Goal: Task Accomplishment & Management: Use online tool/utility

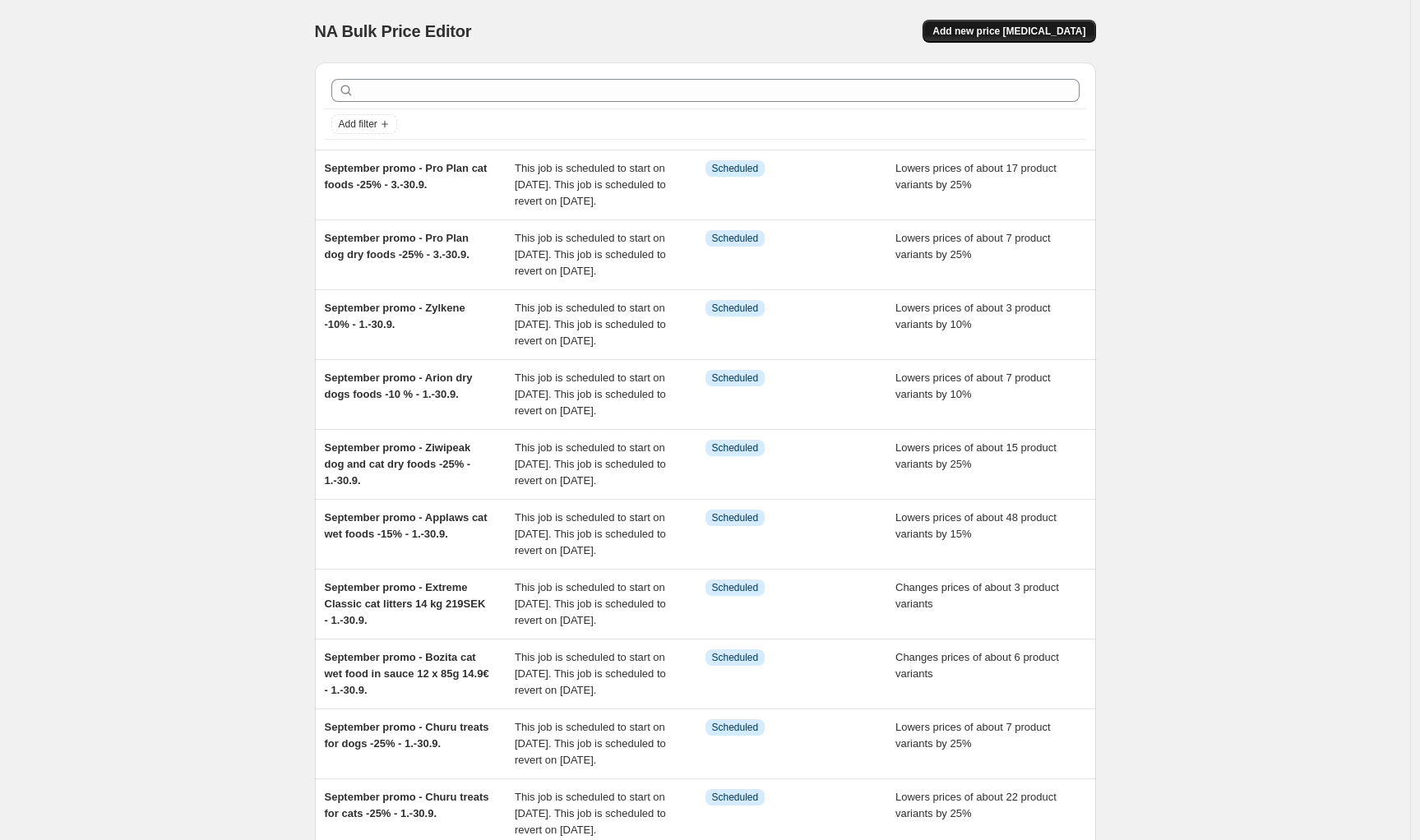
click at [1029, 33] on span "Add new price [MEDICAL_DATA]" at bounding box center [1009, 32] width 153 height 13
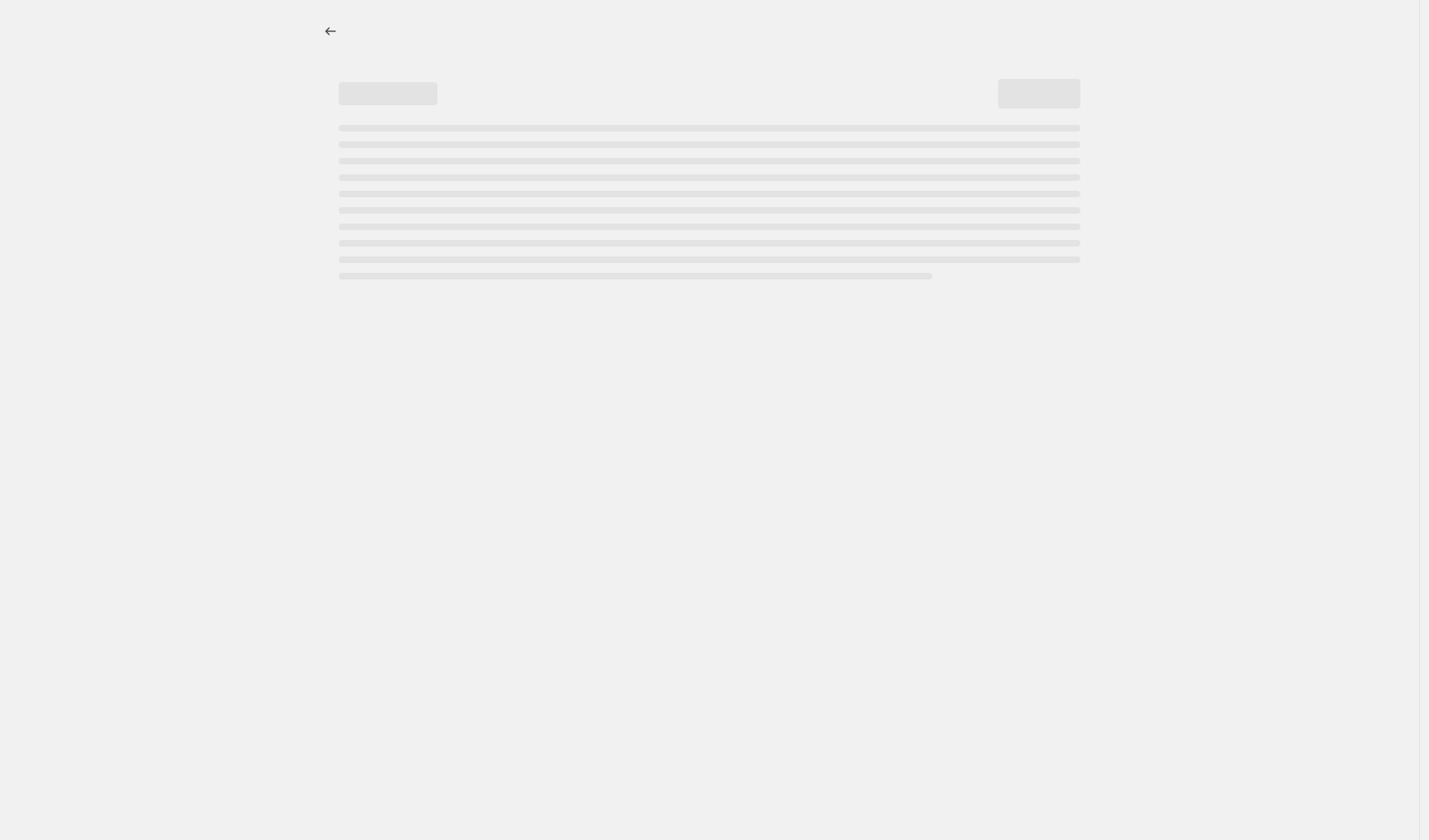
select select "percentage"
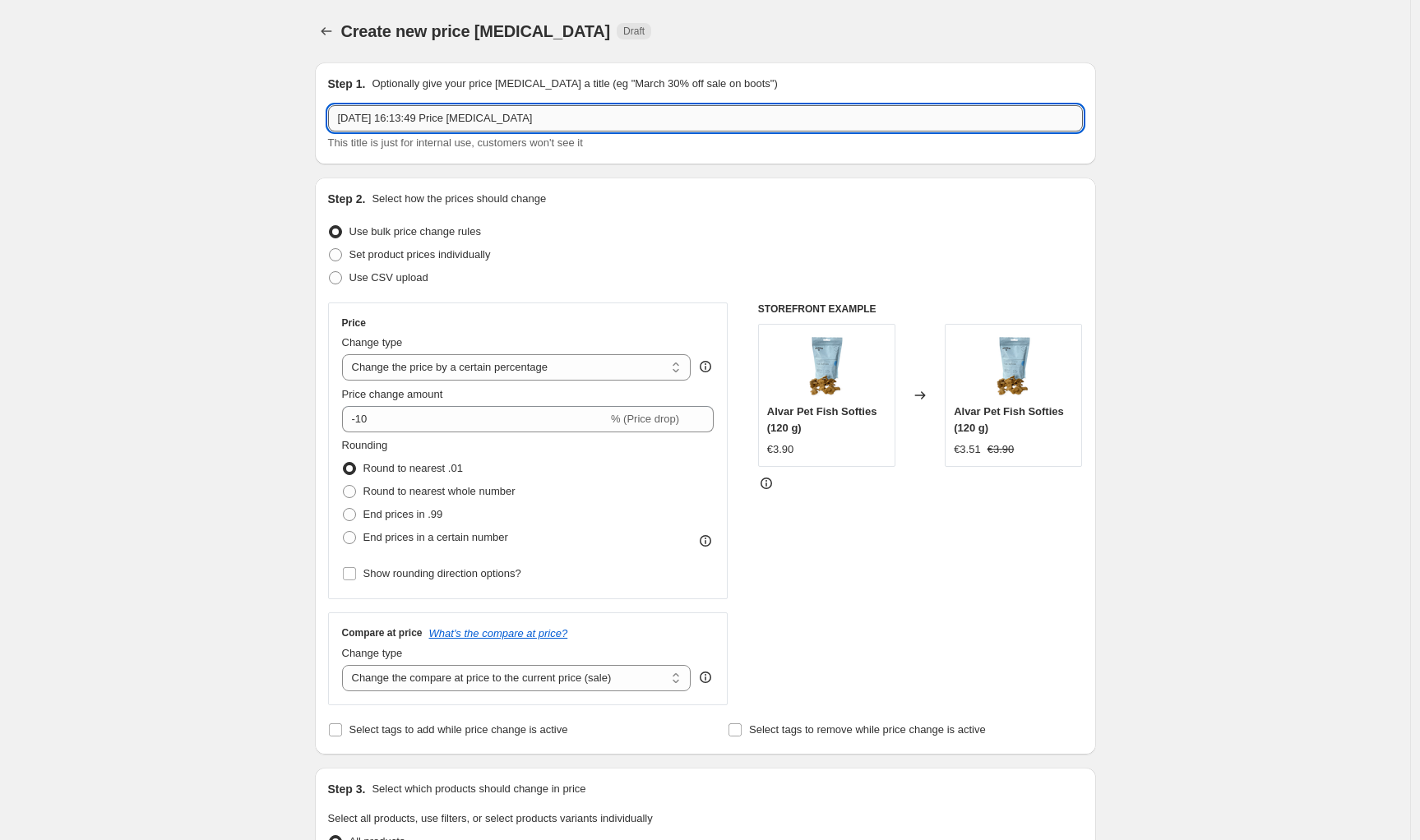
click at [496, 125] on input "[DATE] 16:13:49 Price [MEDICAL_DATA]" at bounding box center [706, 117] width 755 height 26
type input "RC VD Derma Hypo Puppy 14kg SuperPris"
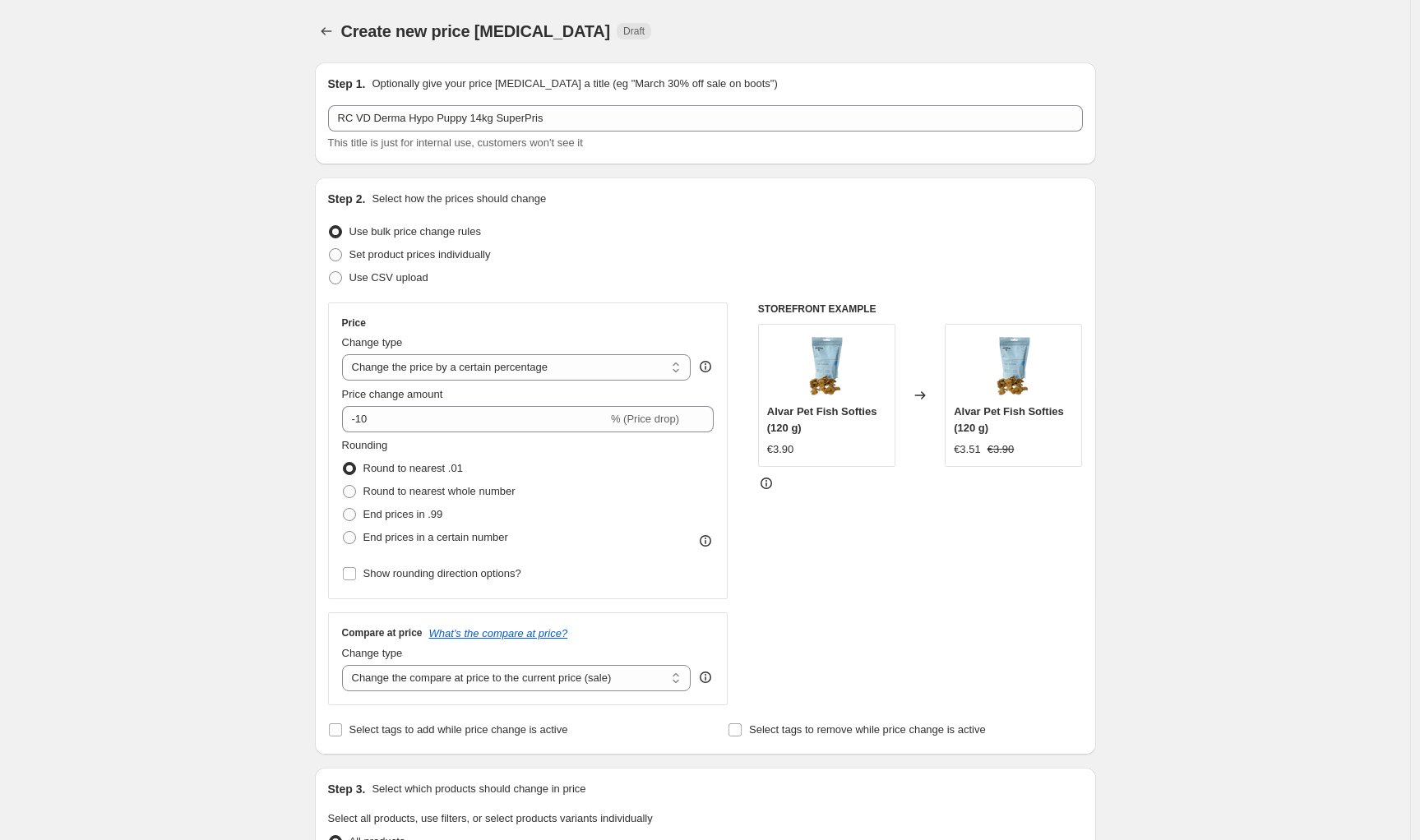
click at [398, 409] on input "-10" at bounding box center [475, 419] width 266 height 26
click at [391, 417] on input "-10" at bounding box center [475, 419] width 266 height 26
drag, startPoint x: 363, startPoint y: 420, endPoint x: 374, endPoint y: 419, distance: 11.0
click at [374, 419] on input "-10" at bounding box center [475, 419] width 266 height 26
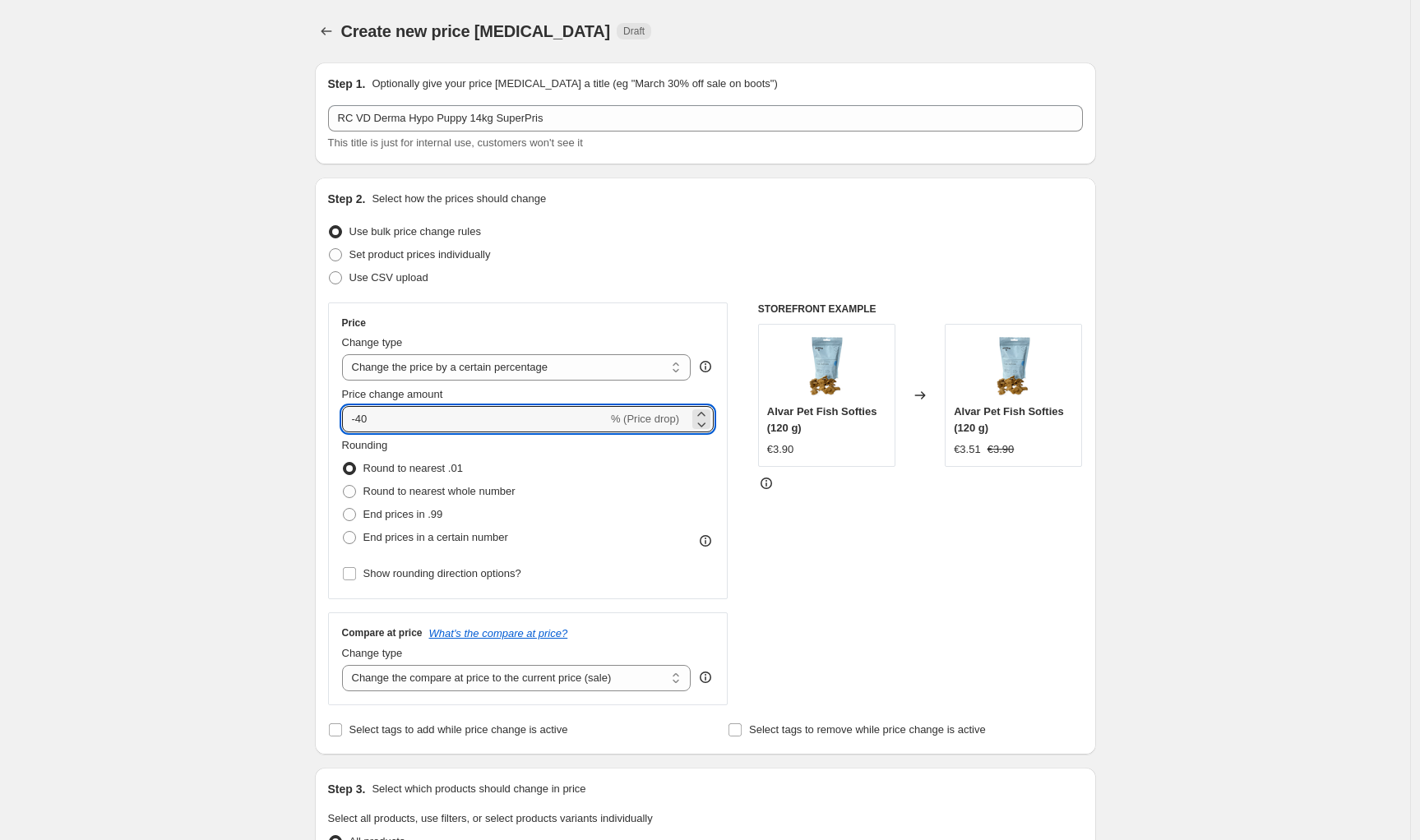
type input "-40"
click at [332, 441] on div "Price Change type Change the price to a certain amount Change the price by a ce…" at bounding box center [529, 450] width 400 height 296
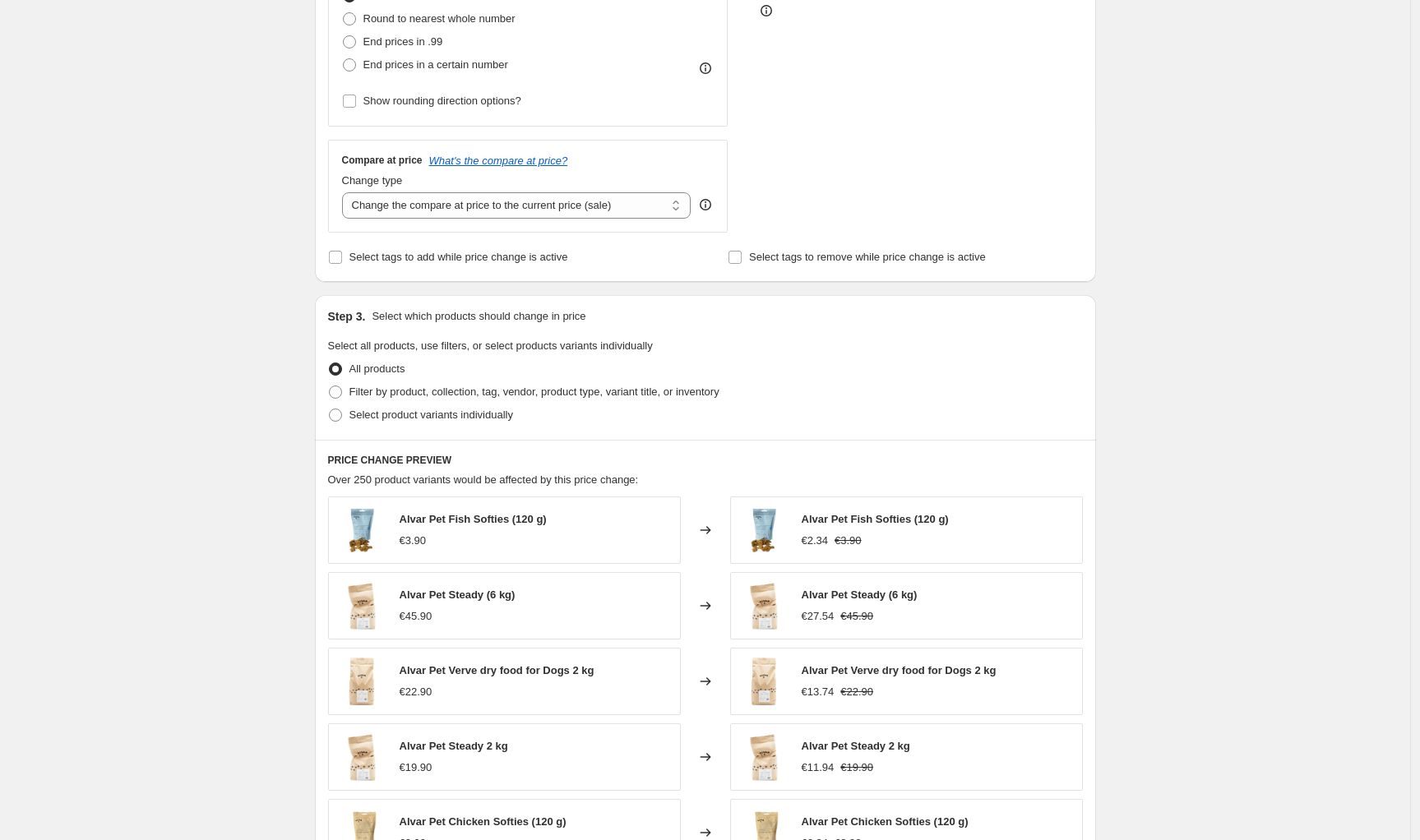
scroll to position [492, 0]
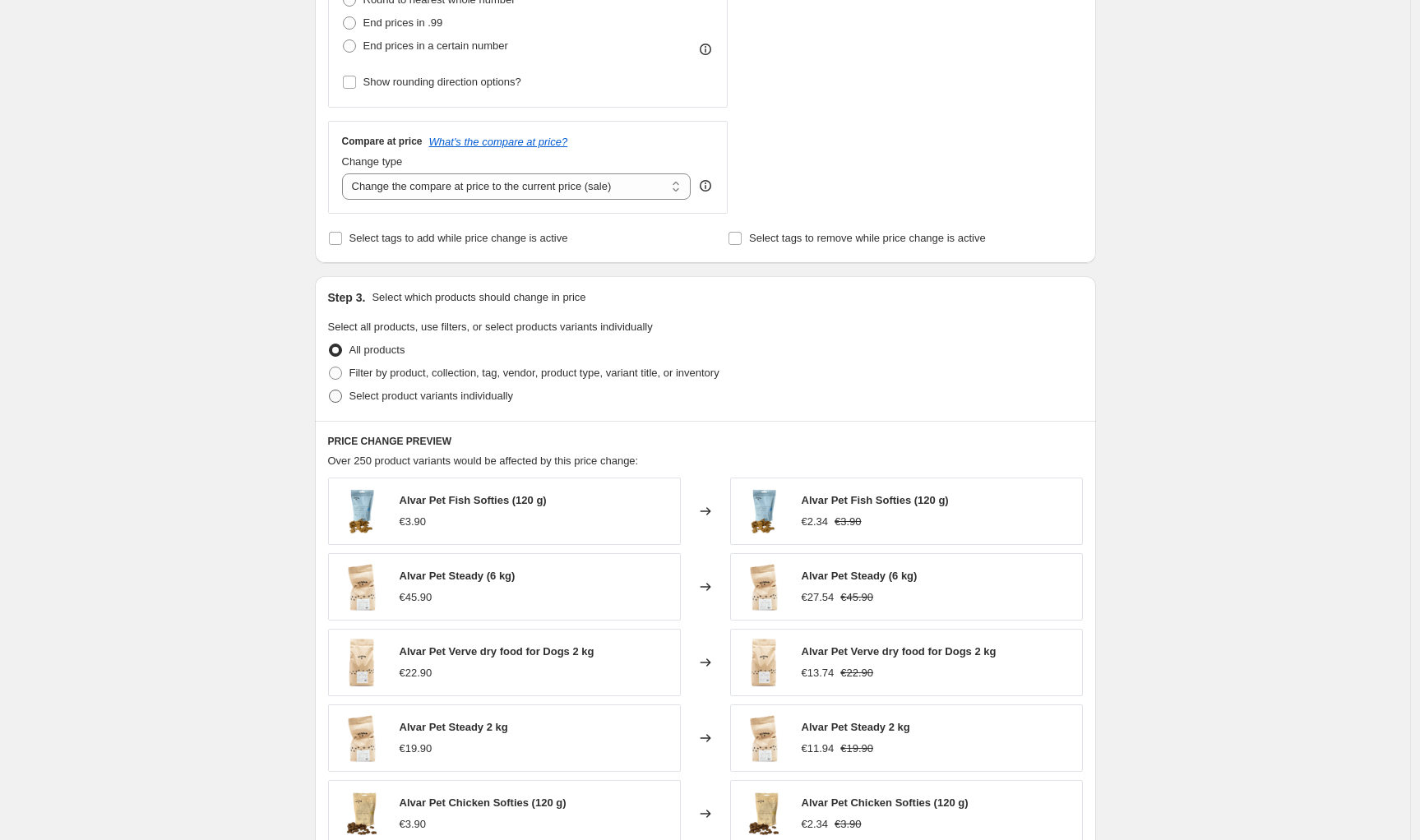
click at [363, 393] on span "Select product variants individually" at bounding box center [431, 395] width 164 height 13
click at [330, 391] on input "Select product variants individually" at bounding box center [329, 390] width 1 height 1
radio input "true"
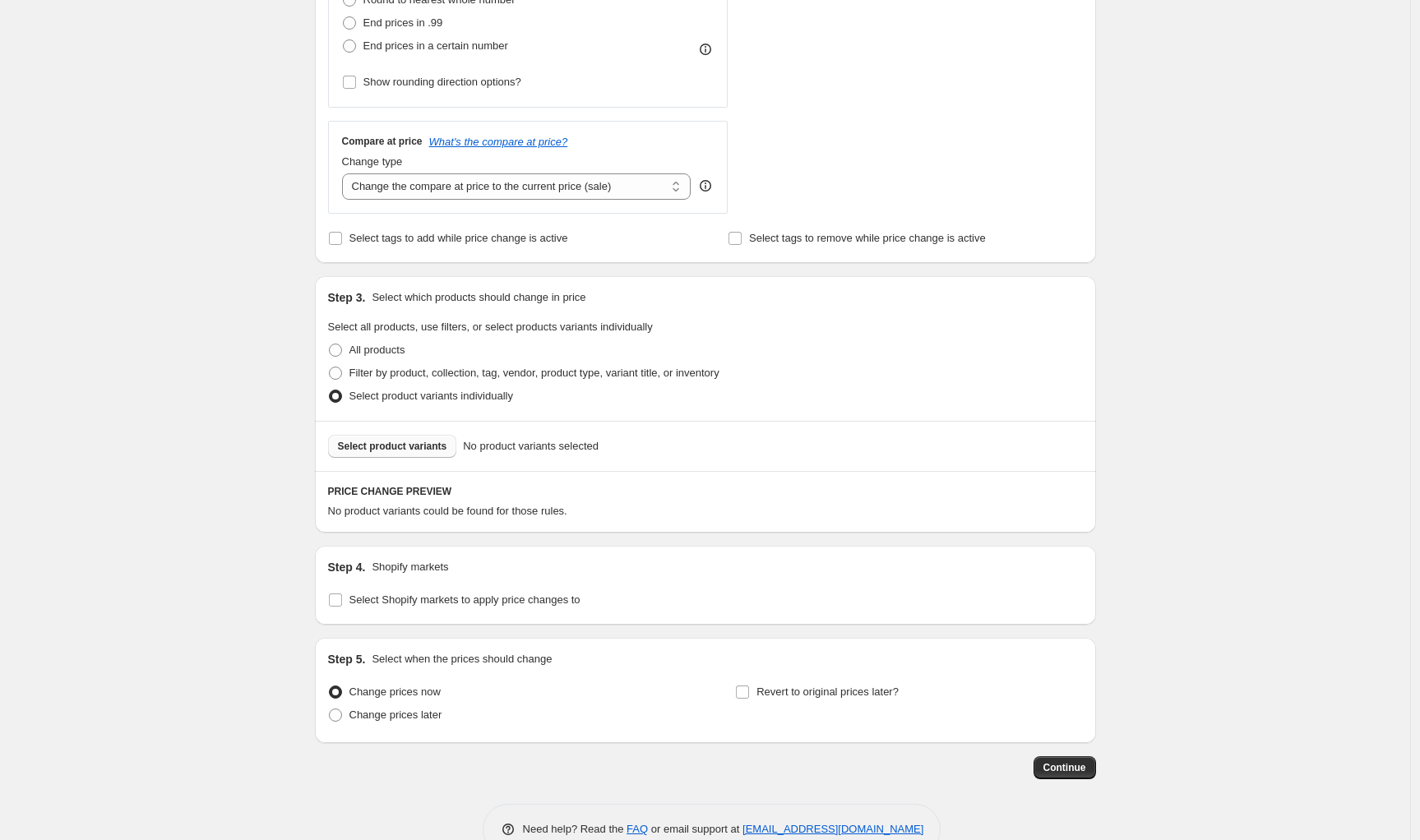
click at [383, 447] on span "Select product variants" at bounding box center [393, 446] width 110 height 13
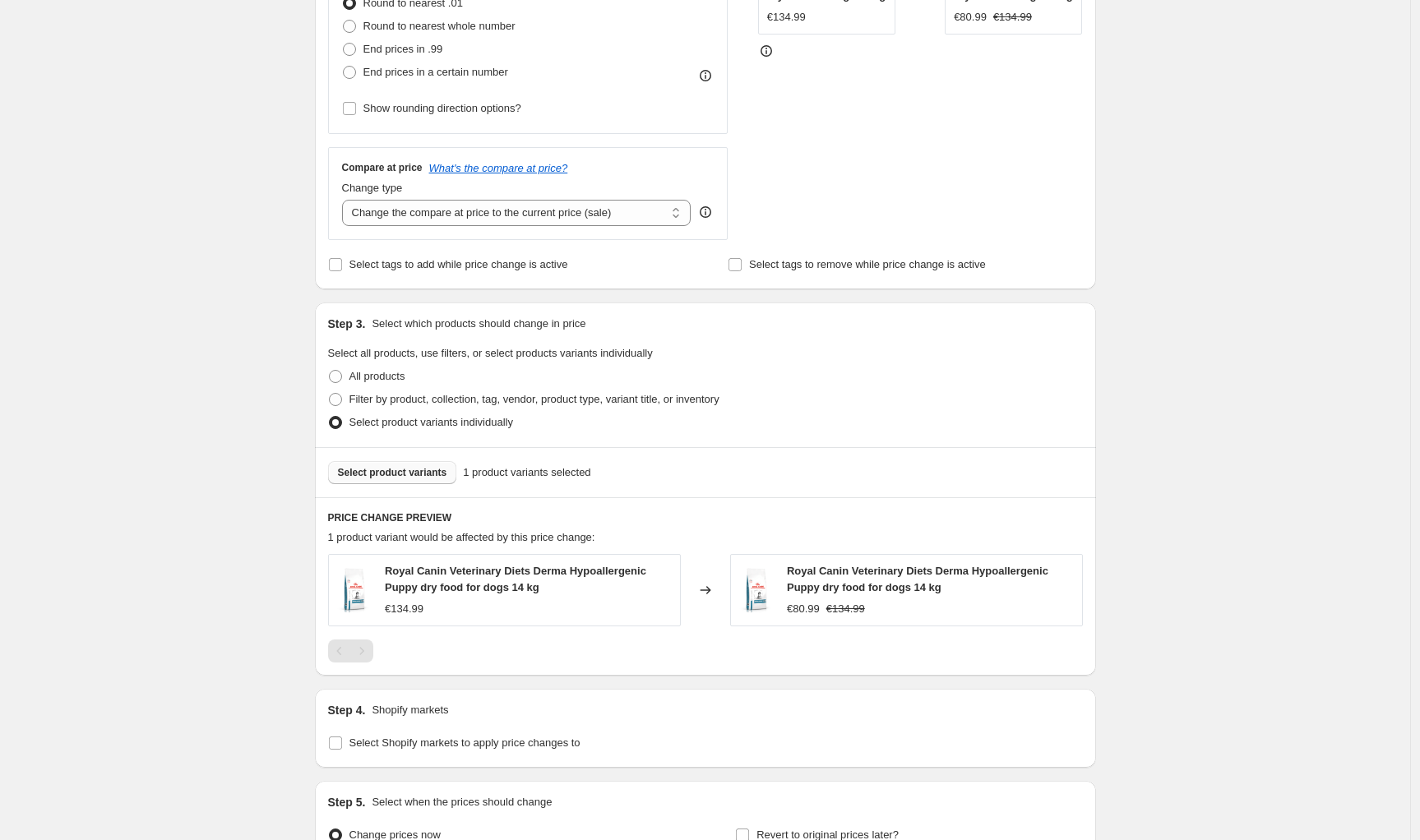
scroll to position [648, 0]
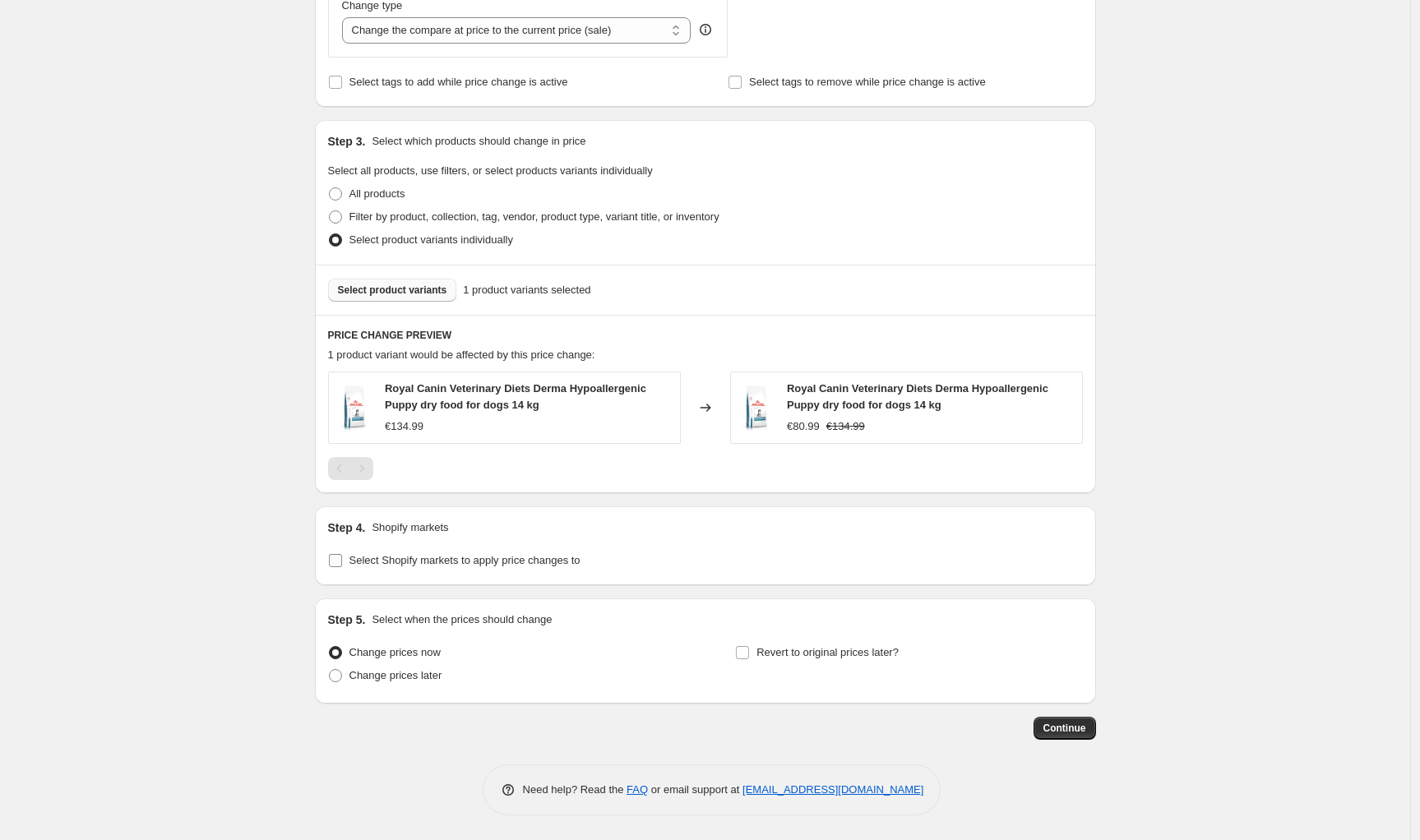
click at [396, 563] on span "Select Shopify markets to apply price changes to" at bounding box center [465, 560] width 231 height 13
click at [342, 563] on input "Select Shopify markets to apply price changes to" at bounding box center [336, 561] width 13 height 13
checkbox input "true"
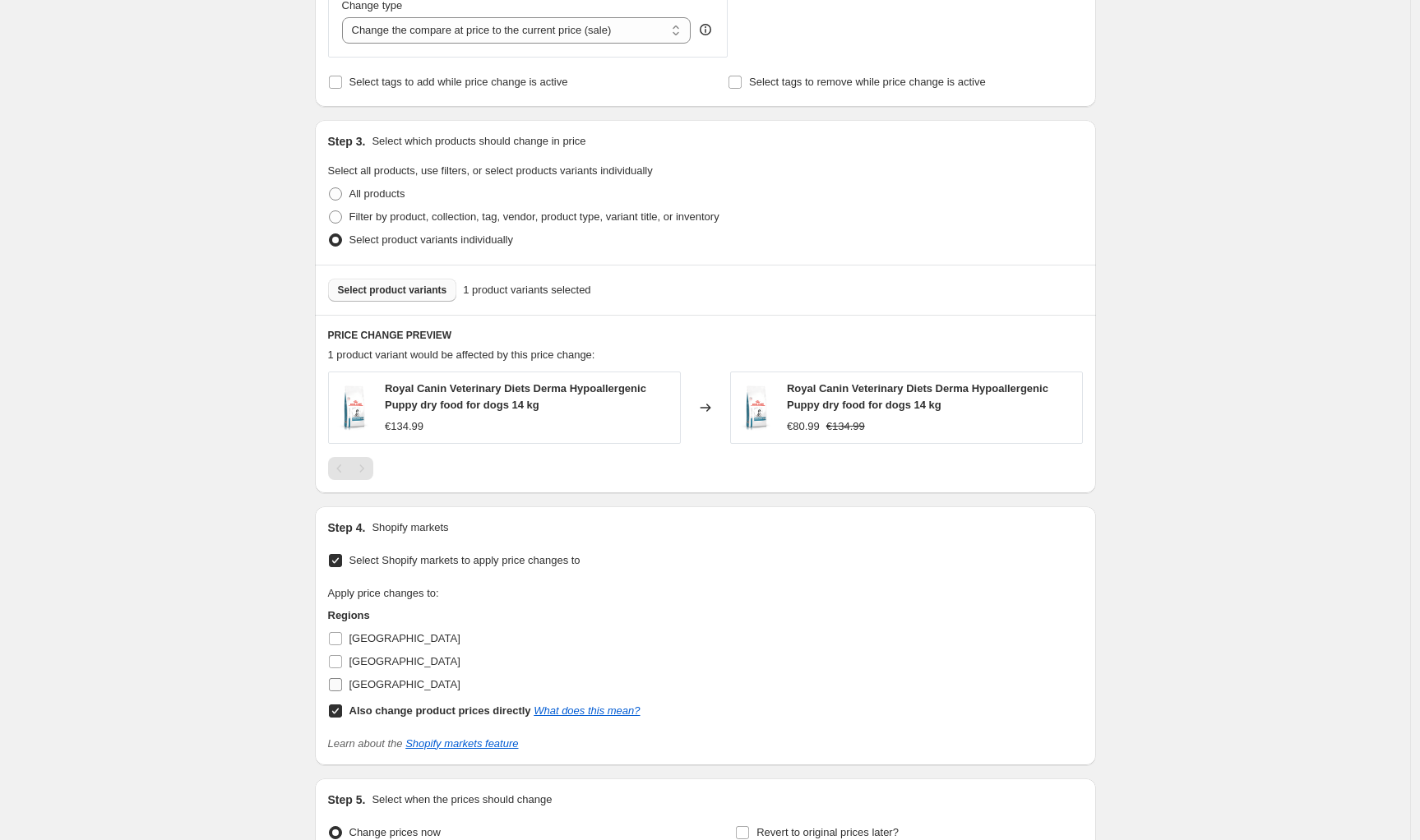
click at [366, 685] on span "[GEOGRAPHIC_DATA]" at bounding box center [404, 684] width 111 height 13
click at [342, 685] on input "[GEOGRAPHIC_DATA]" at bounding box center [336, 685] width 13 height 13
checkbox input "true"
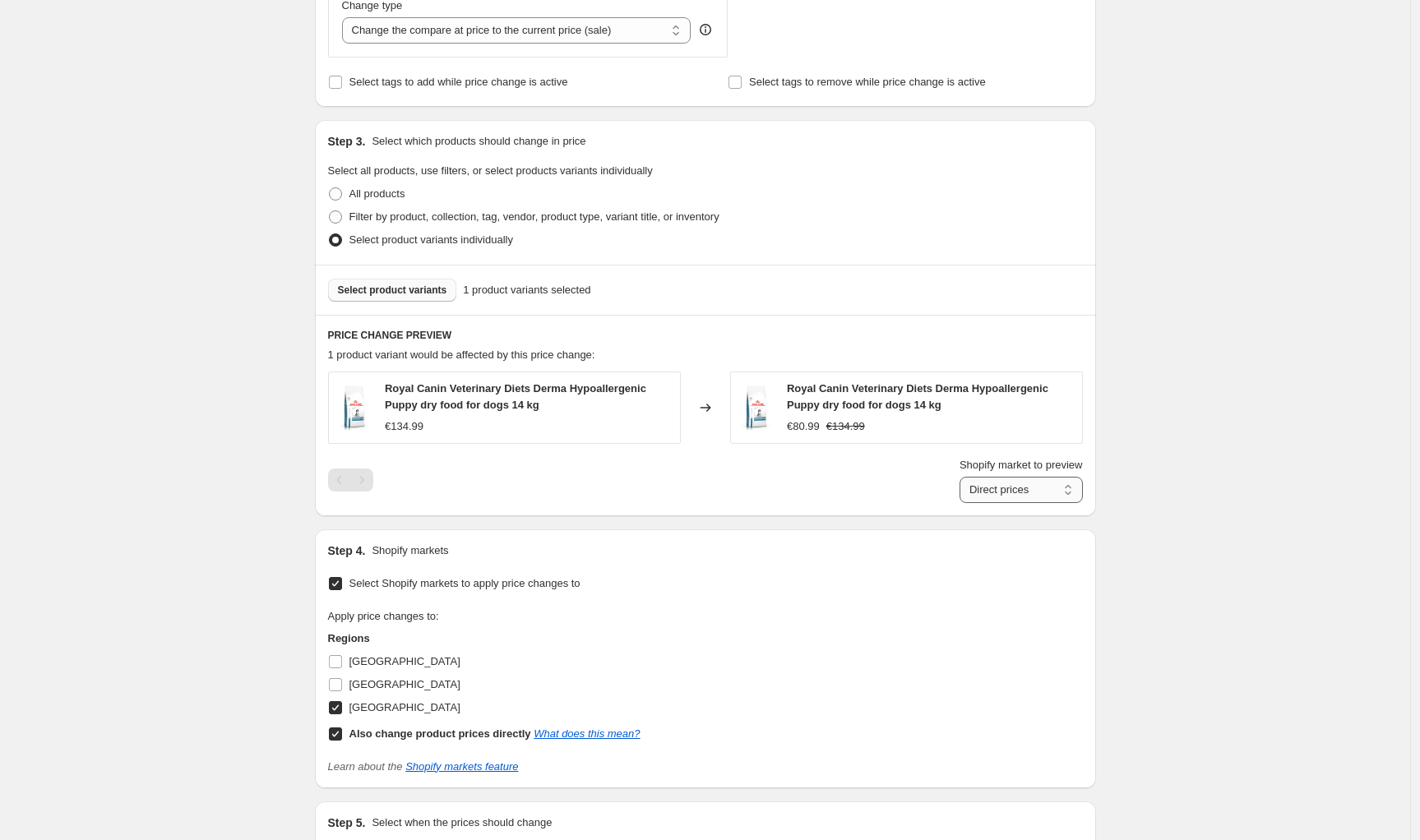
click at [1001, 488] on select "Direct prices [GEOGRAPHIC_DATA]" at bounding box center [1021, 489] width 123 height 26
select select "88164925744"
click at [960, 503] on select "Direct prices [GEOGRAPHIC_DATA]" at bounding box center [1021, 489] width 123 height 26
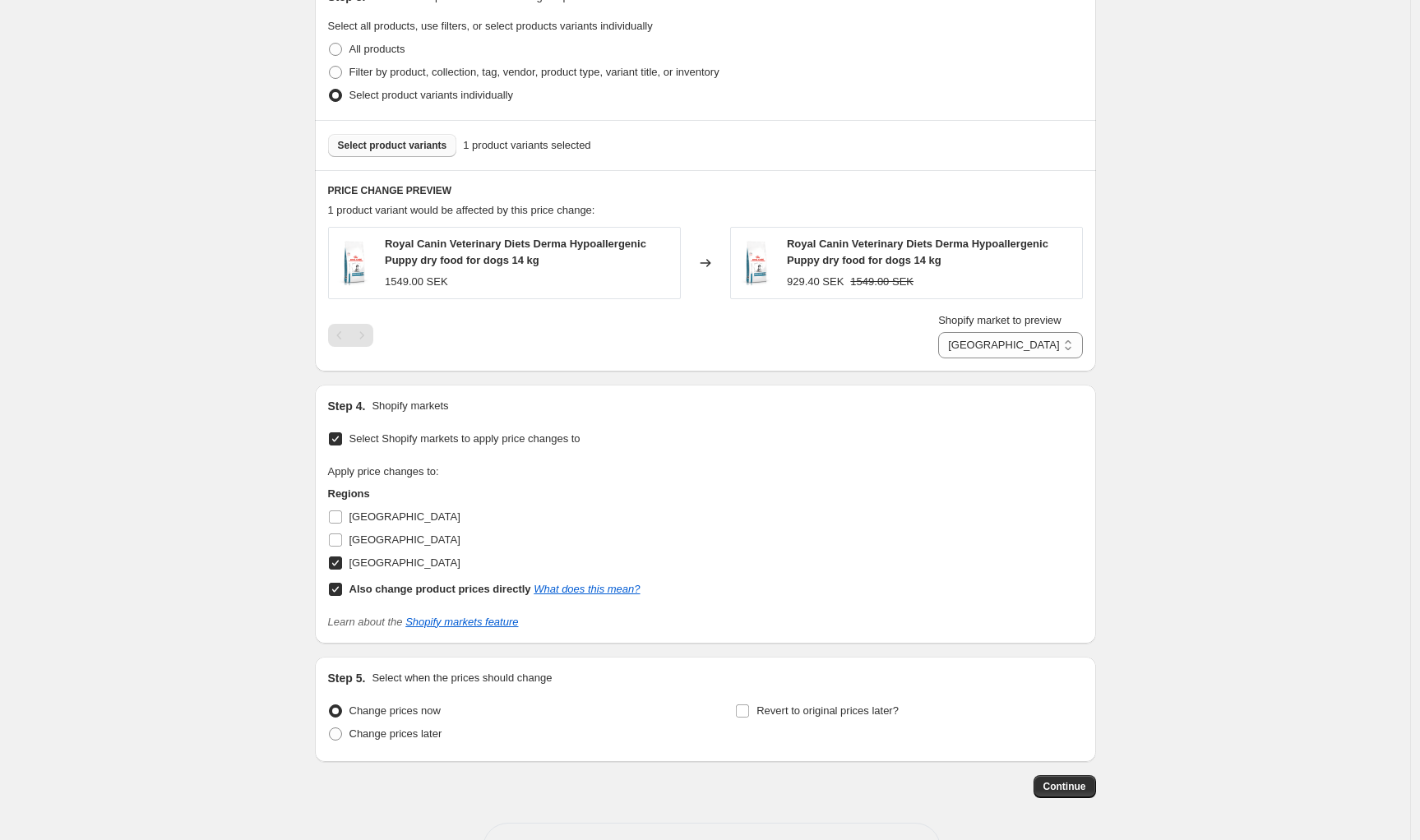
scroll to position [822, 0]
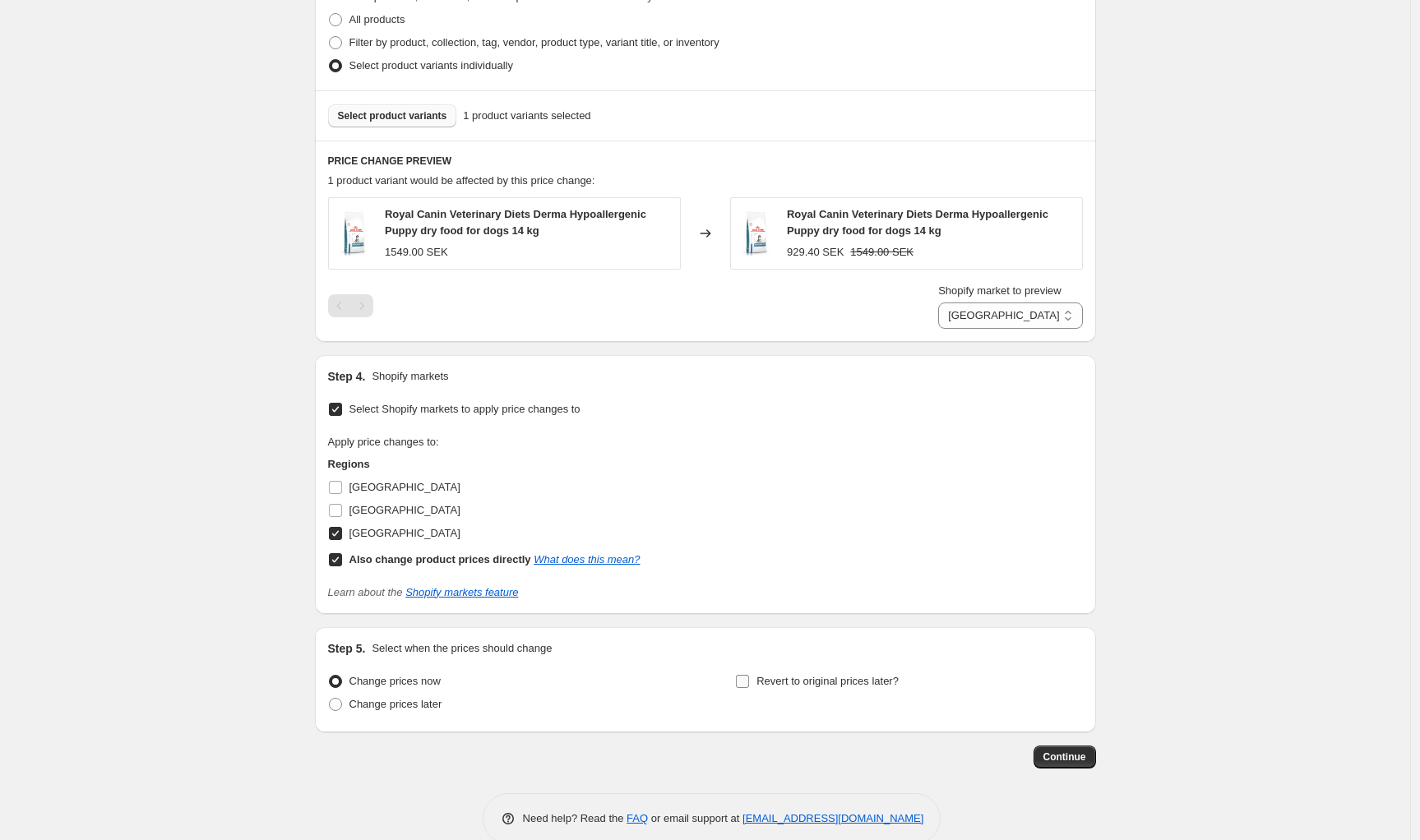
click at [764, 681] on span "Revert to original prices later?" at bounding box center [828, 680] width 142 height 13
click at [749, 681] on input "Revert to original prices later?" at bounding box center [743, 681] width 13 height 13
checkbox input "true"
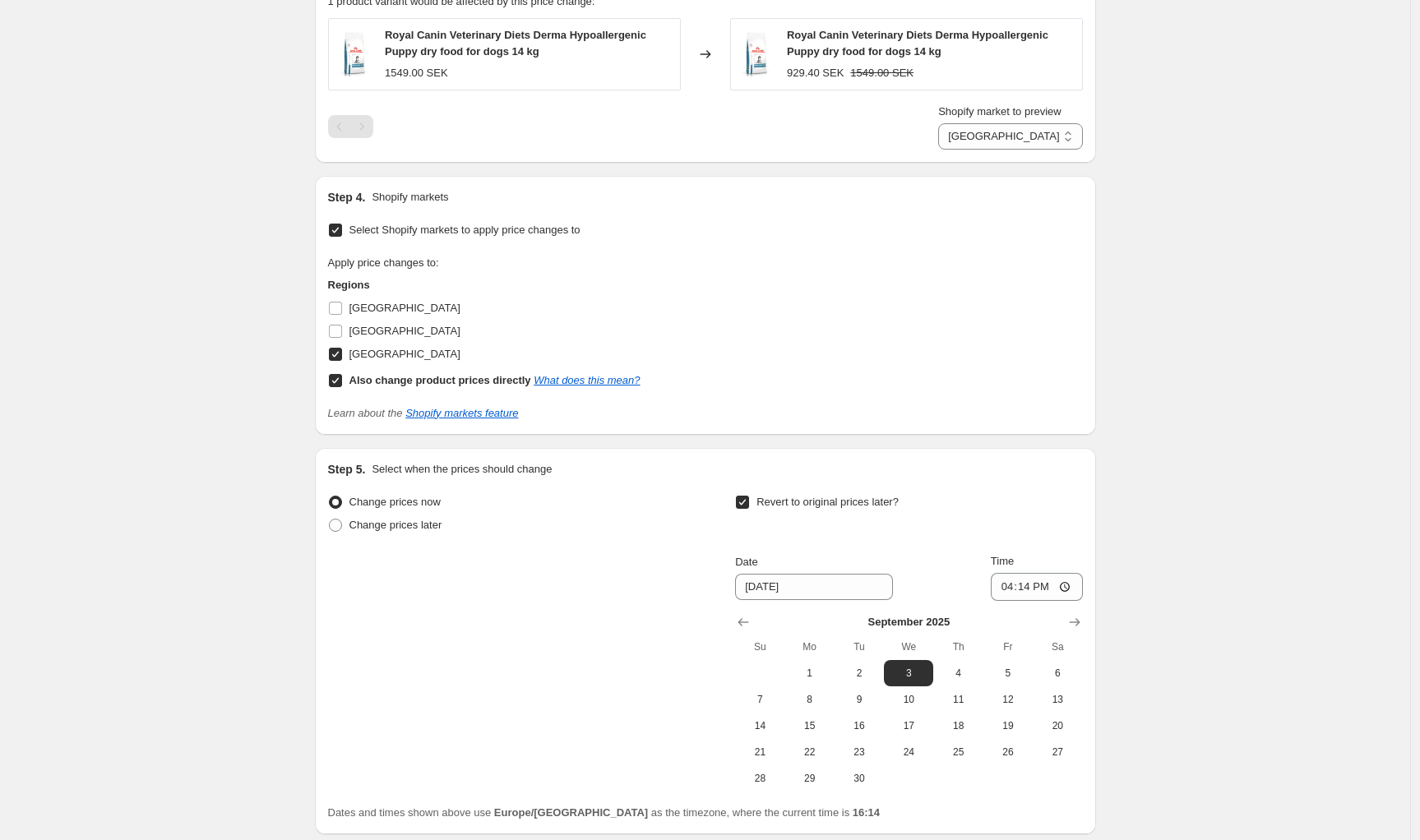
scroll to position [1012, 0]
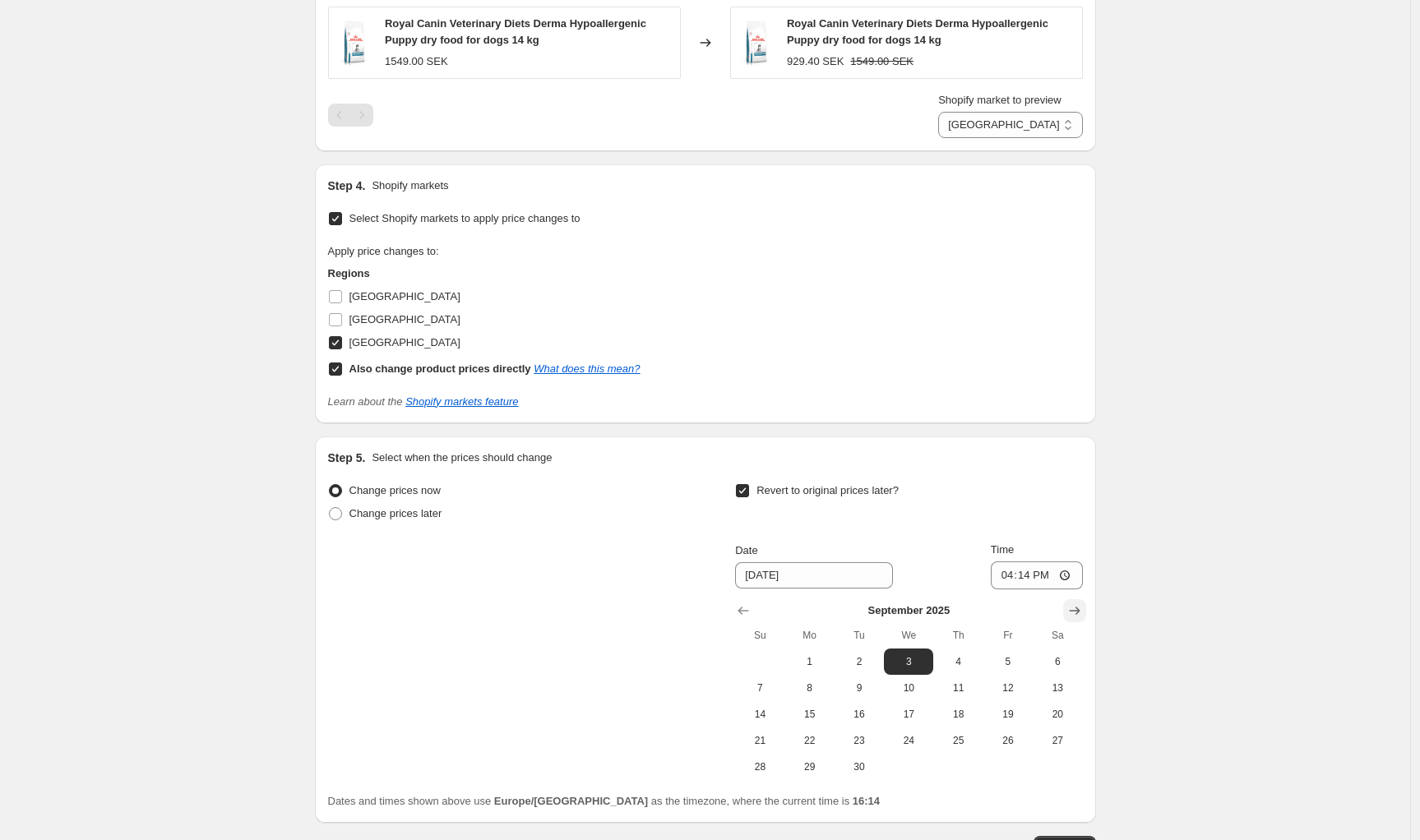
click at [1080, 606] on icon "Show next month, October 2025" at bounding box center [1074, 610] width 16 height 16
click at [916, 661] on span "1" at bounding box center [909, 662] width 37 height 13
type input "[DATE]"
click at [1028, 578] on input "16:14" at bounding box center [1037, 574] width 92 height 28
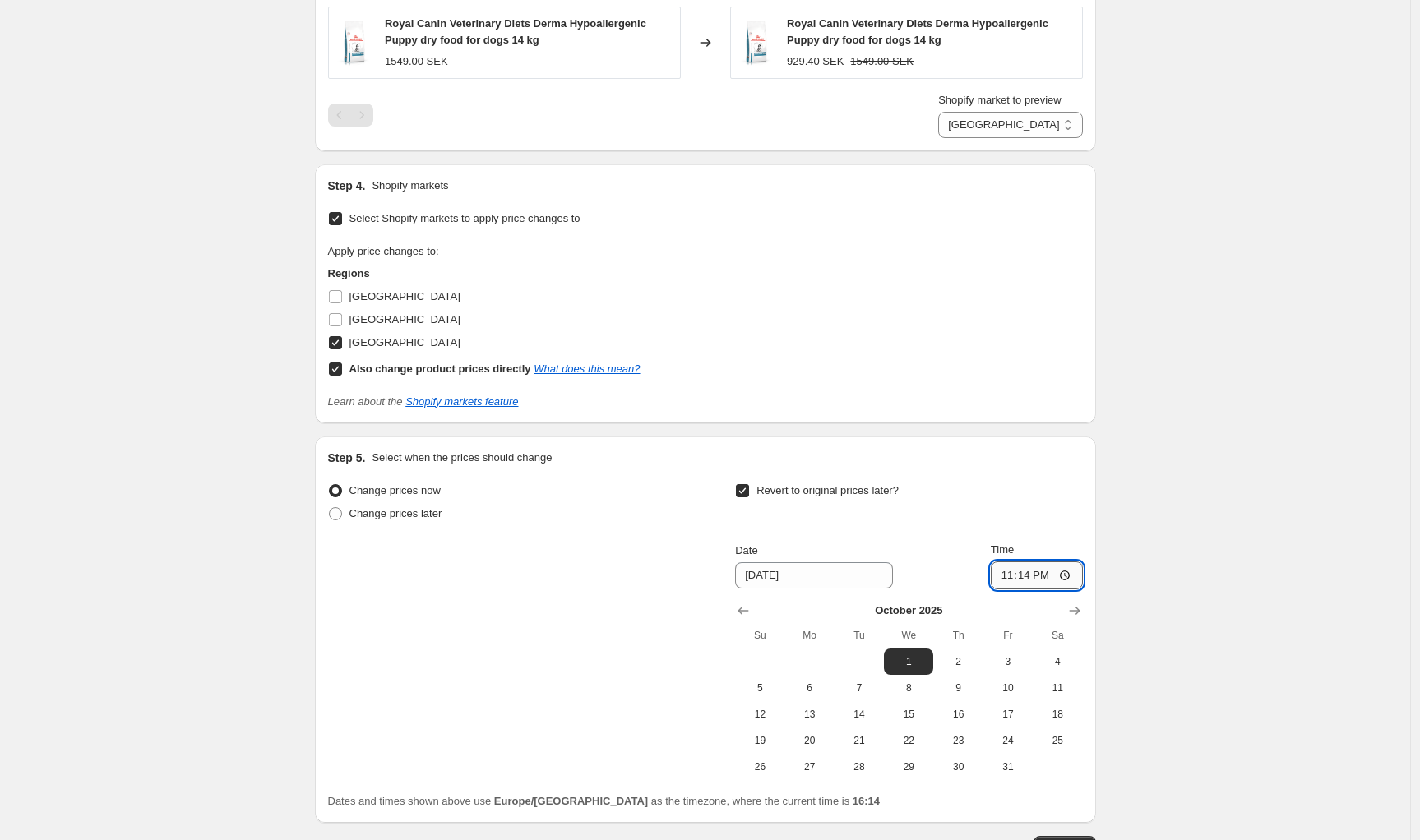
click at [1027, 578] on input "23:14" at bounding box center [1037, 574] width 92 height 28
type input "10:00"
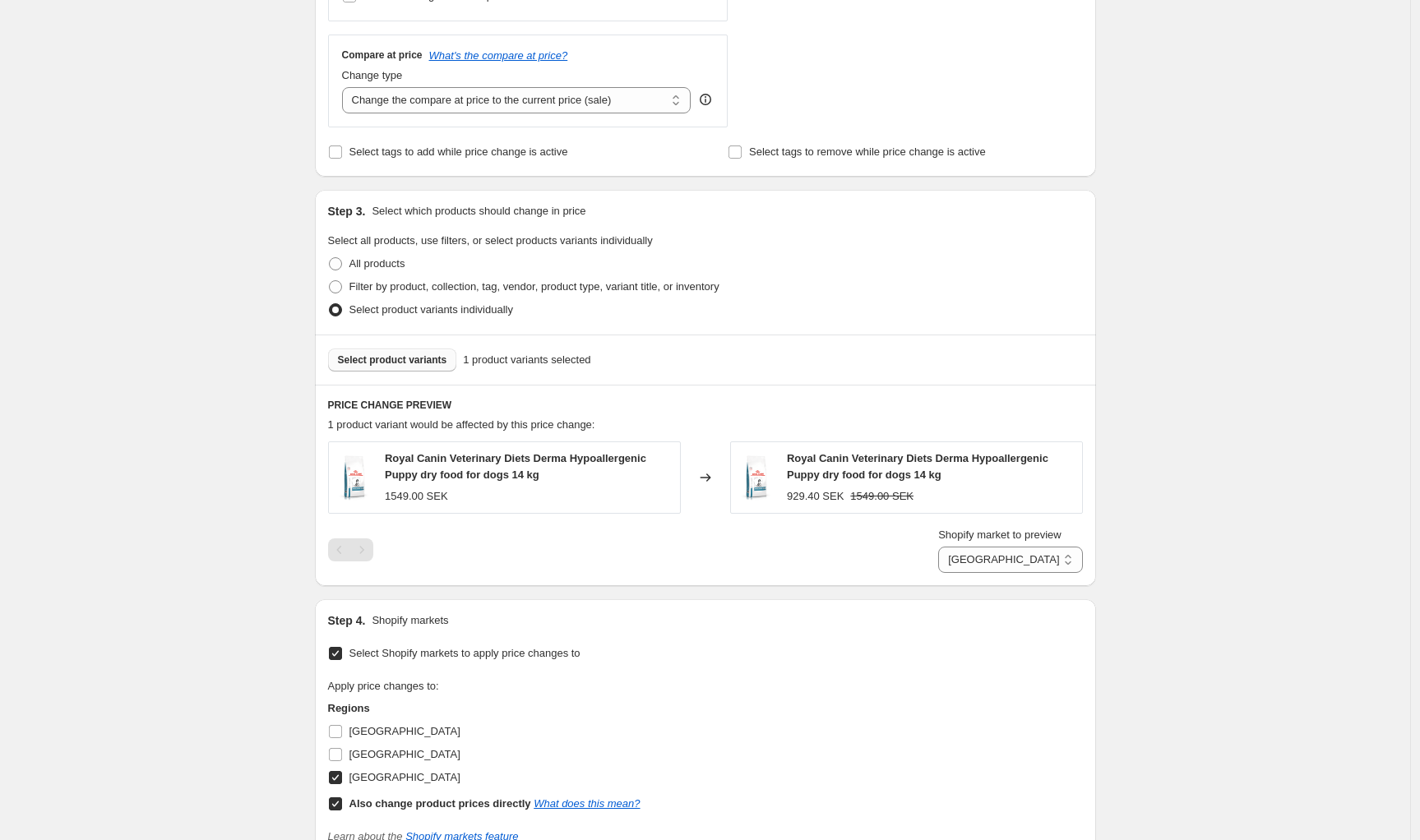
scroll to position [1132, 0]
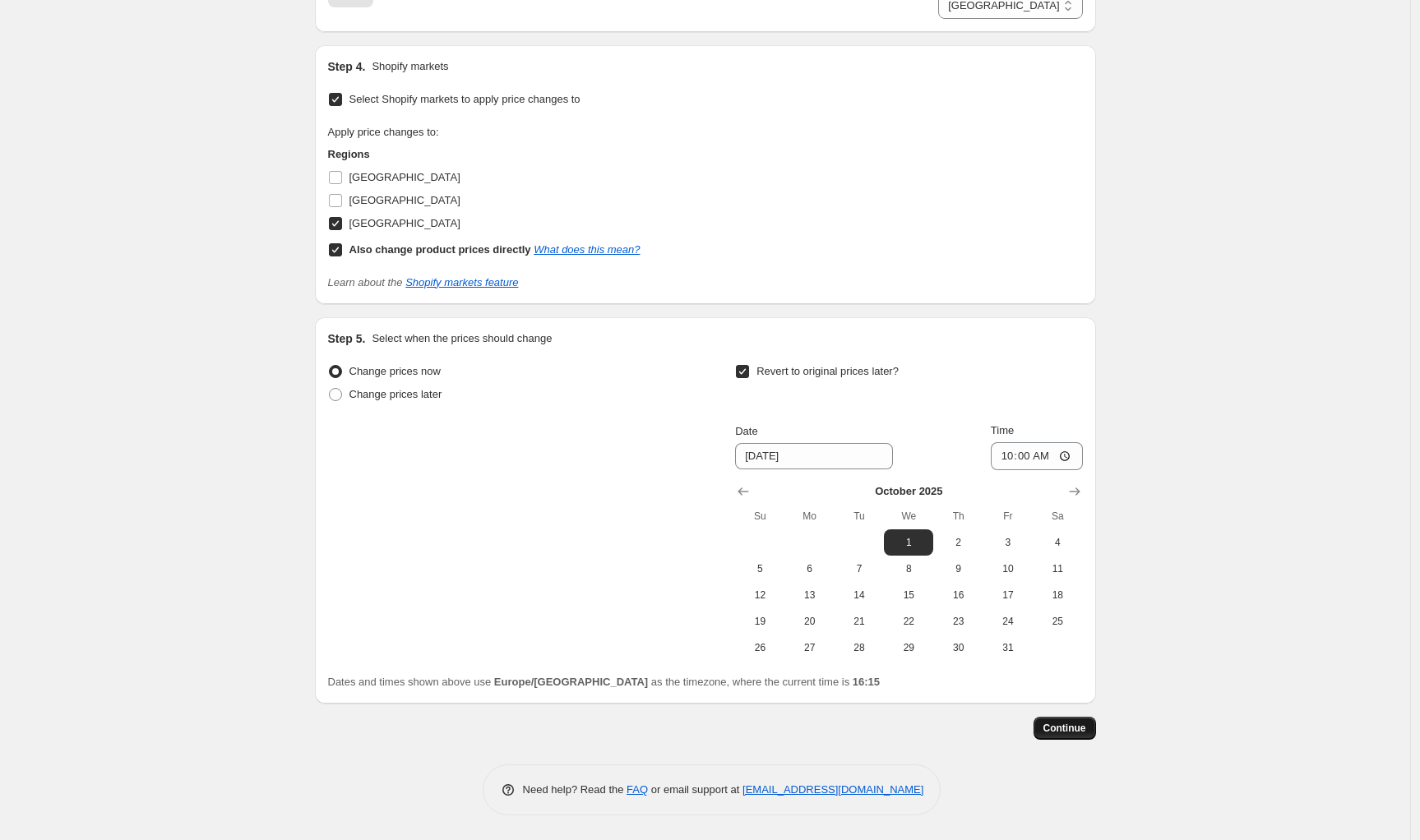
click at [1077, 728] on span "Continue" at bounding box center [1065, 728] width 42 height 13
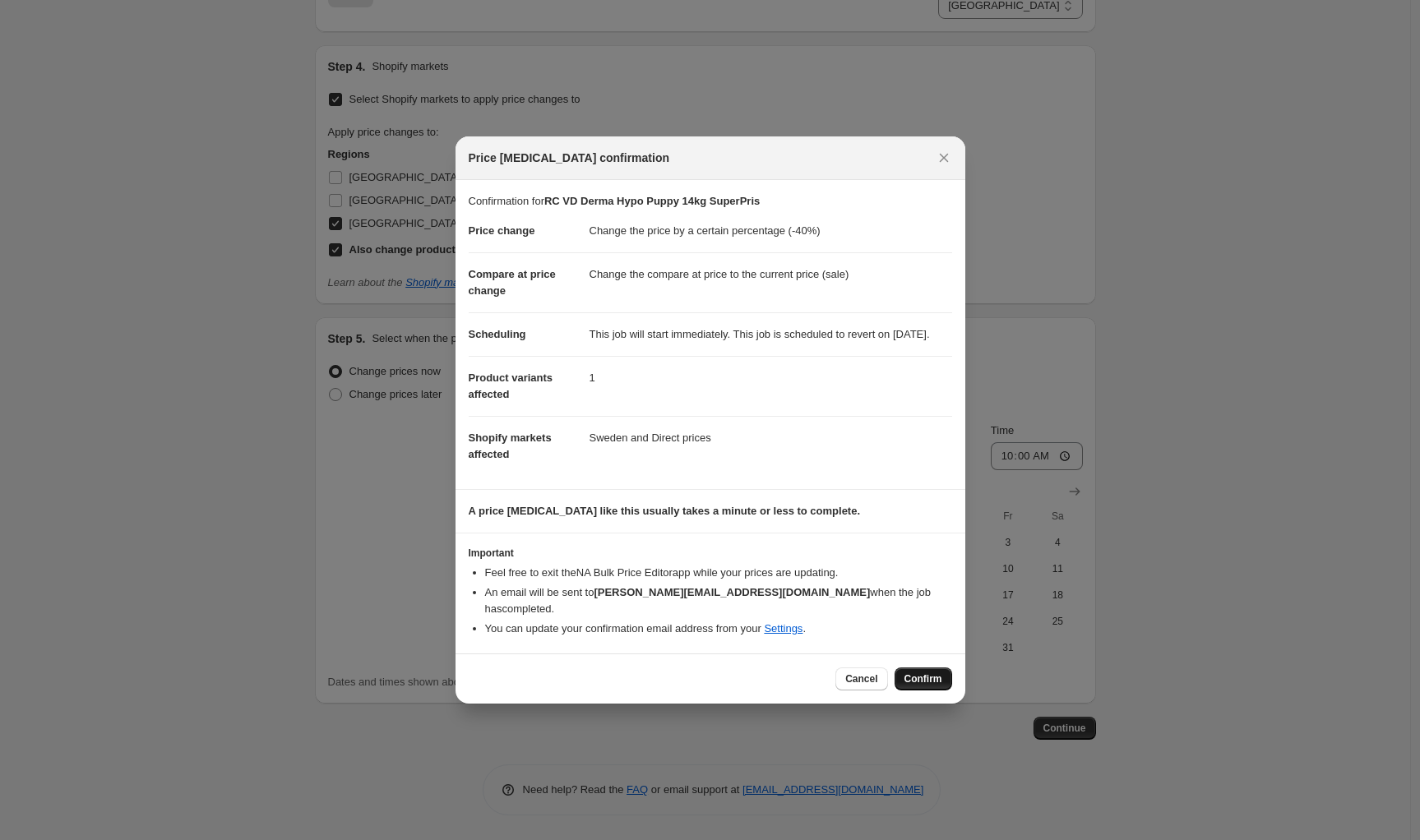
click at [921, 688] on button "Confirm" at bounding box center [923, 679] width 58 height 23
type input "RC VD Derma Hypo Puppy 14kg SuperPris"
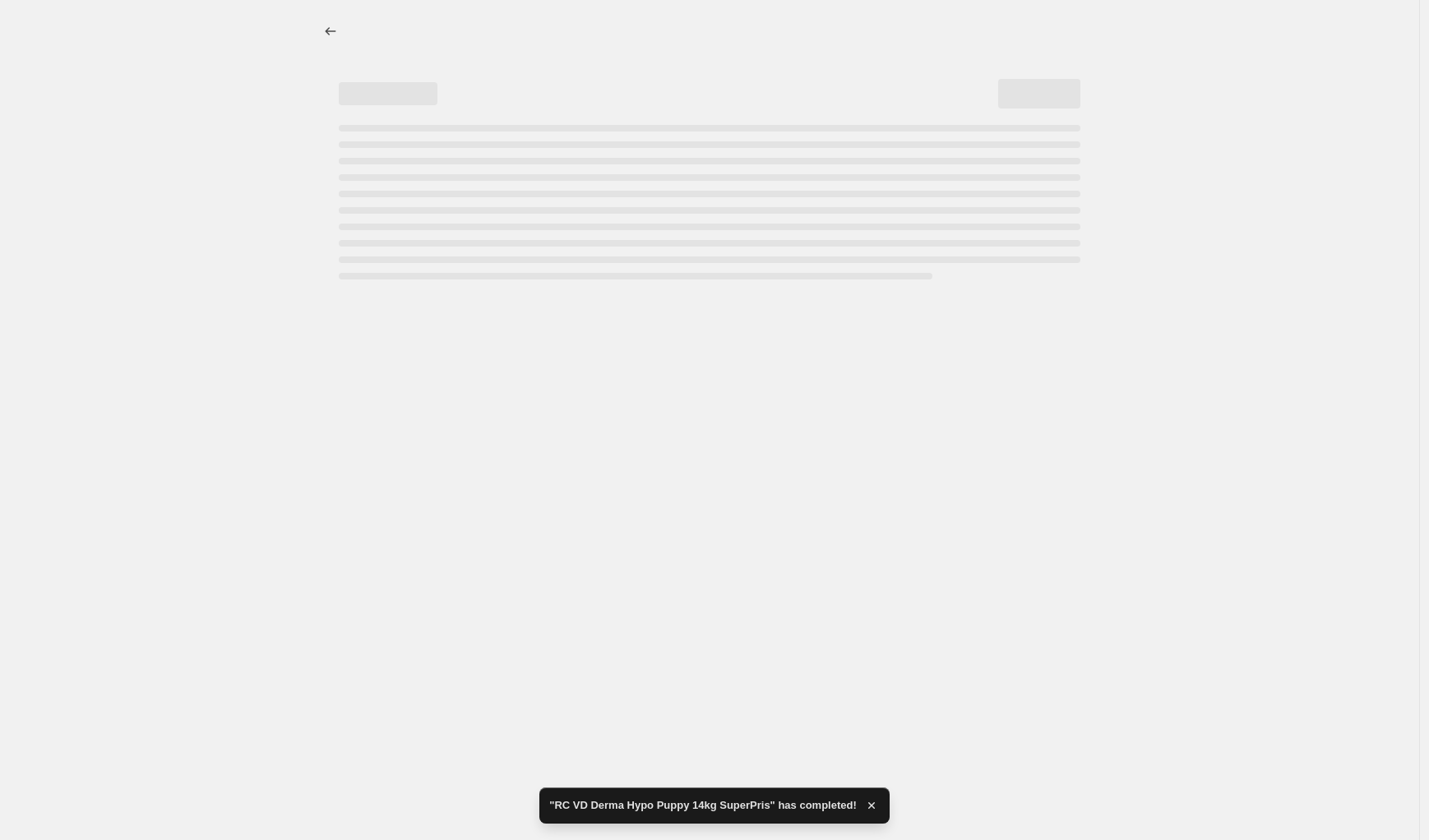
select select "percentage"
select select "88164925744"
